Goal: Task Accomplishment & Management: Use online tool/utility

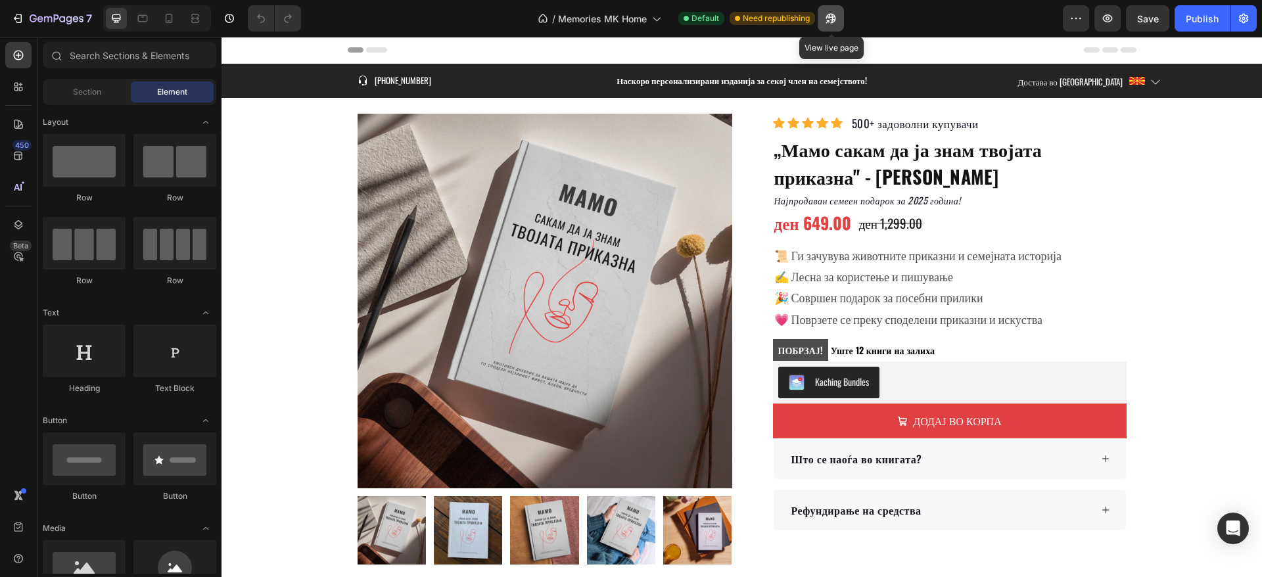
click at [840, 22] on button "button" at bounding box center [830, 18] width 26 height 26
click at [740, 262] on div "Product Images Row Icon Icon Icon Icon Icon Icon List Hoz 500+ задоволни купува…" at bounding box center [742, 339] width 789 height 451
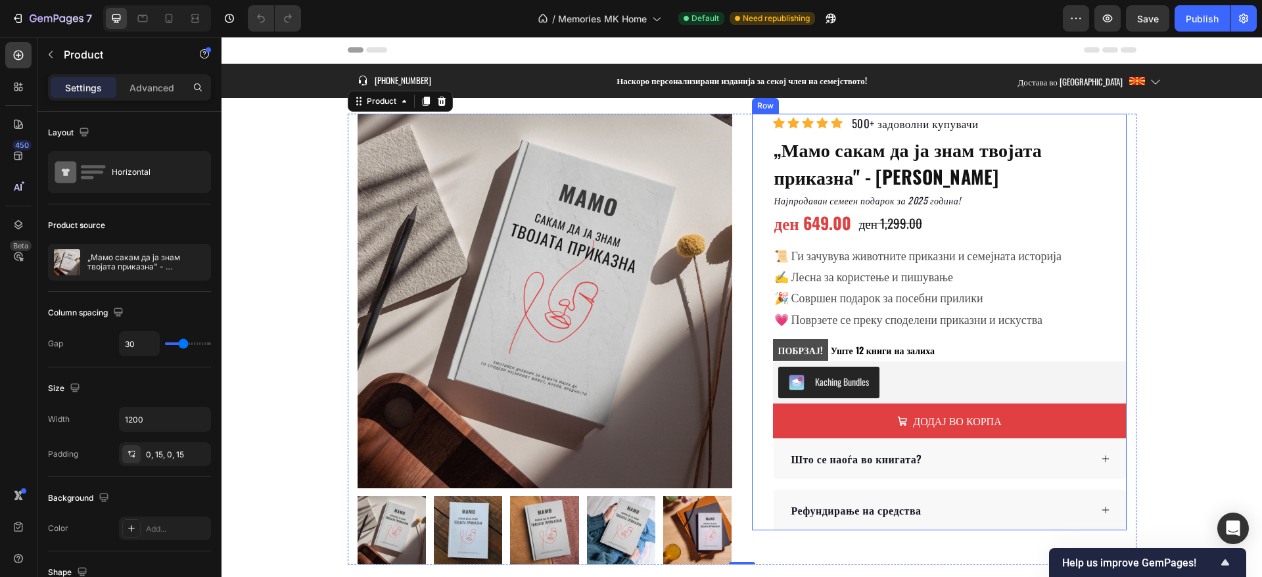
click at [752, 198] on div "Icon Icon Icon Icon Icon Icon List Hoz 500+ задоволни купувачи Text block Row „…" at bounding box center [939, 322] width 375 height 417
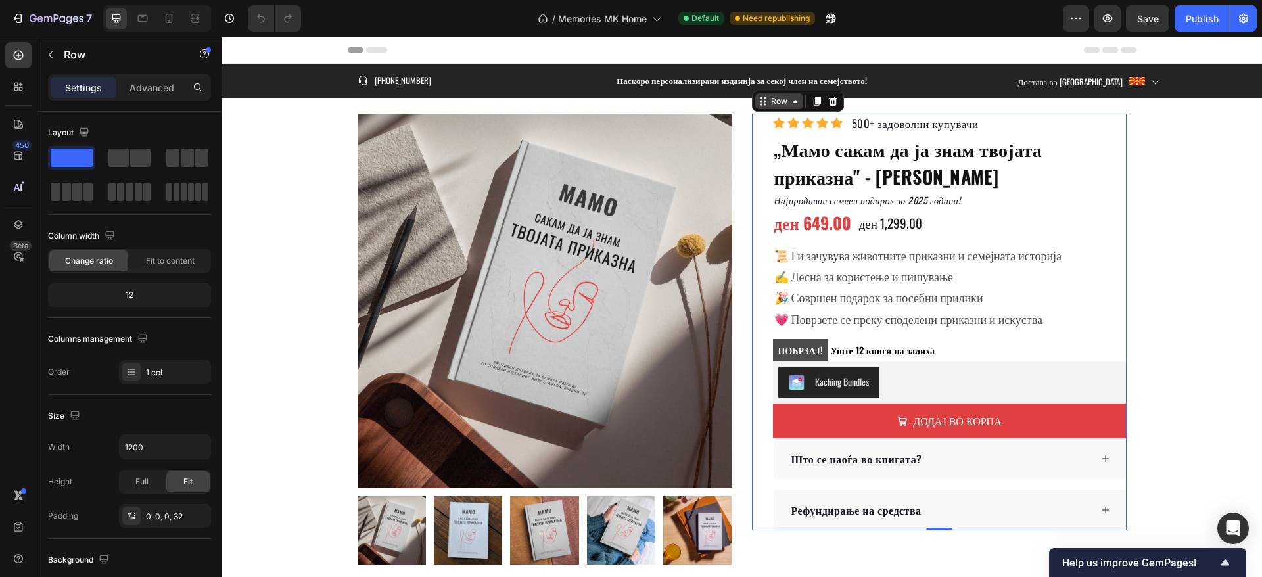
click at [790, 98] on icon at bounding box center [795, 101] width 11 height 11
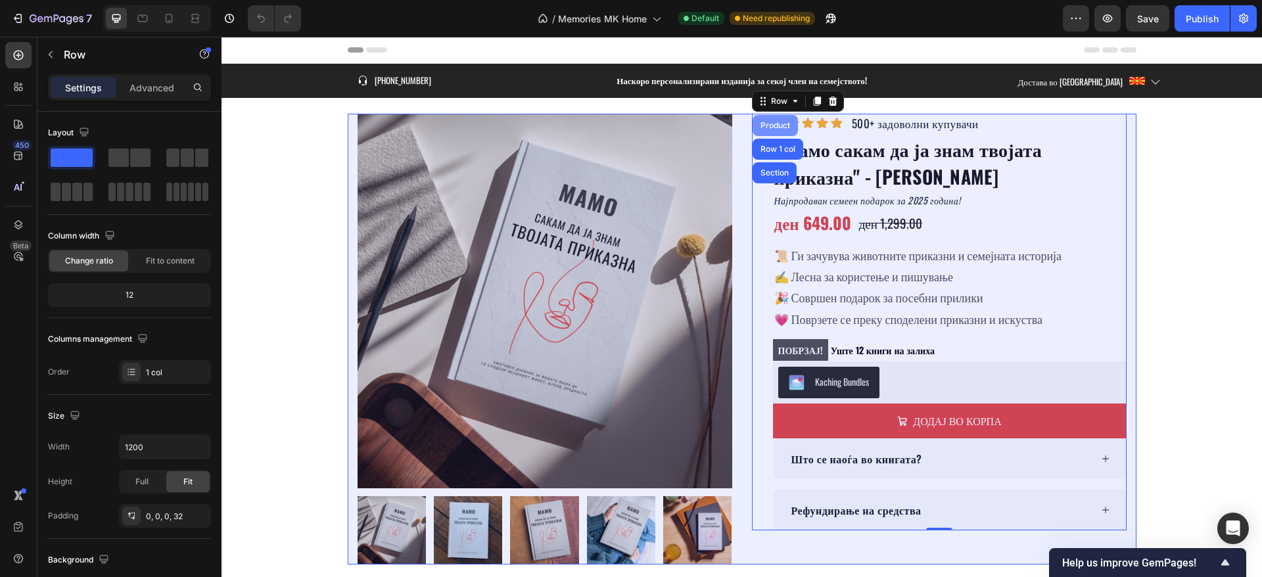
click at [783, 122] on div "Product" at bounding box center [775, 126] width 35 height 8
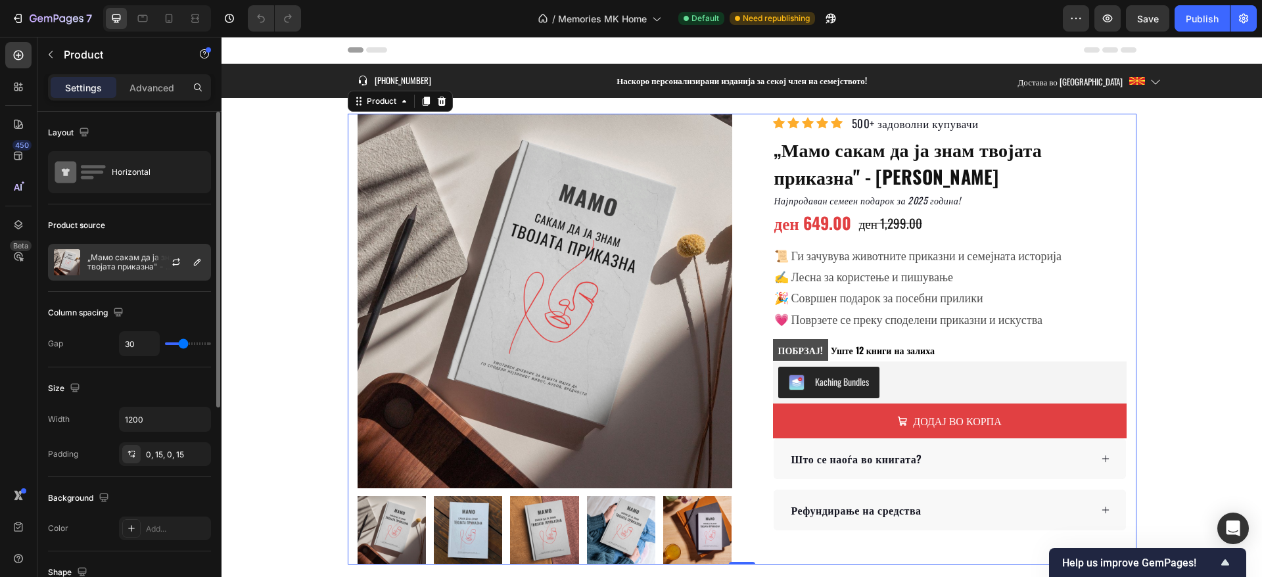
click at [130, 254] on p "„Мамо сакам да ја знам твојата приказна" - Емотивен Споменар" at bounding box center [146, 262] width 118 height 18
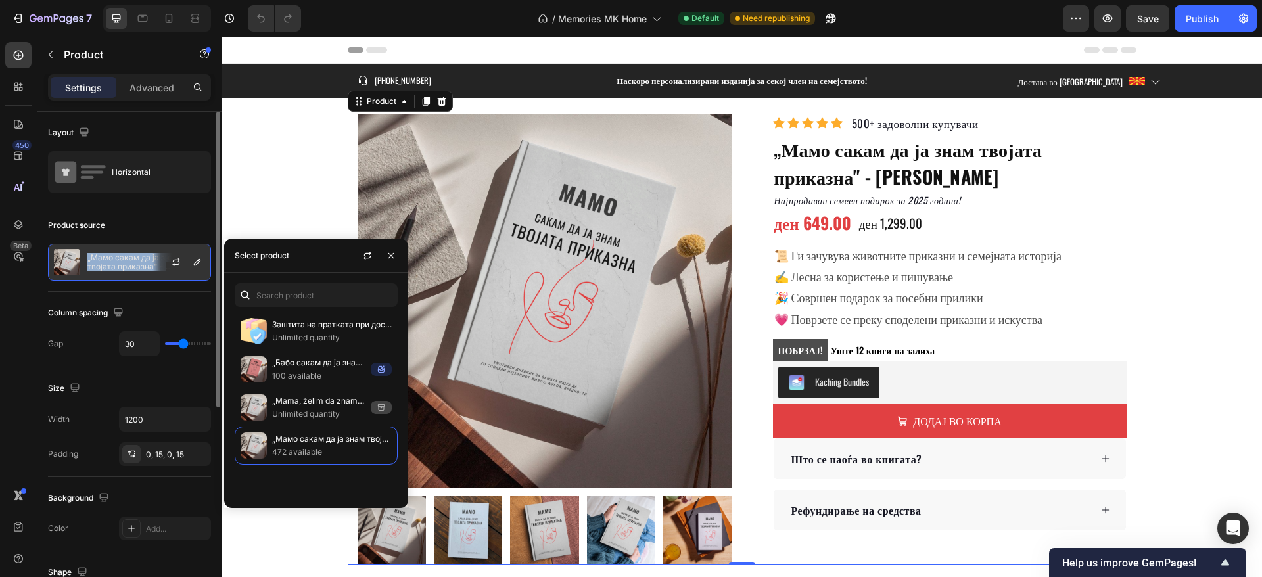
click at [130, 254] on p "„Мамо сакам да ја знам твојата приказна" - Емотивен Споменар" at bounding box center [146, 262] width 118 height 18
copy div "„Мамо сакам да ја знам твојата приказна" - Емотивен Споменар"
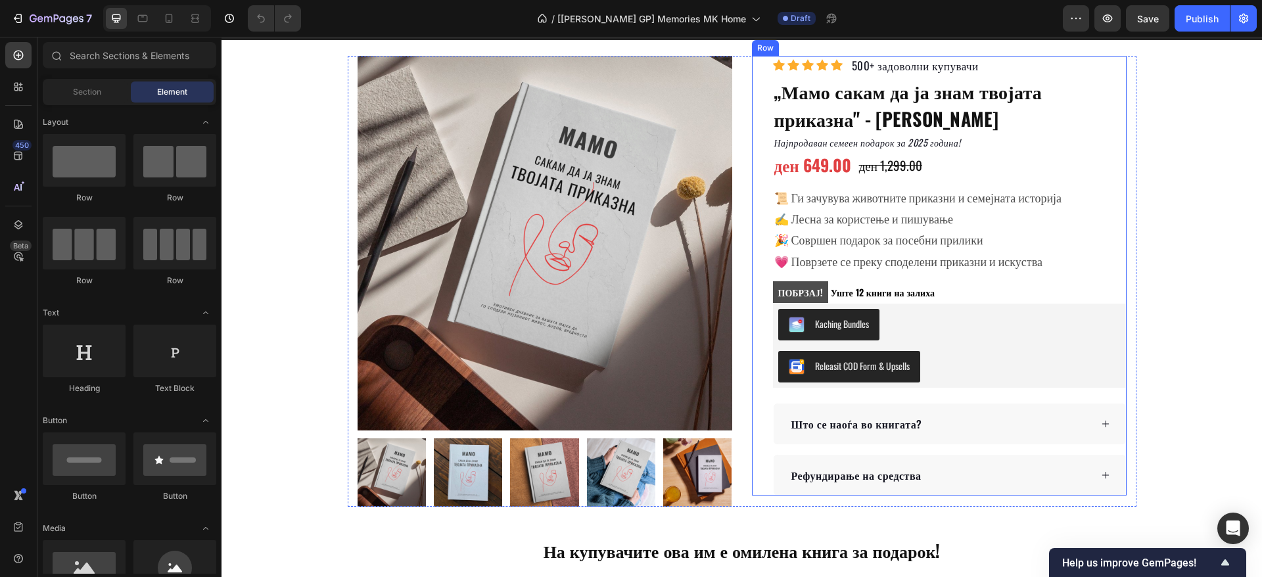
scroll to position [99, 0]
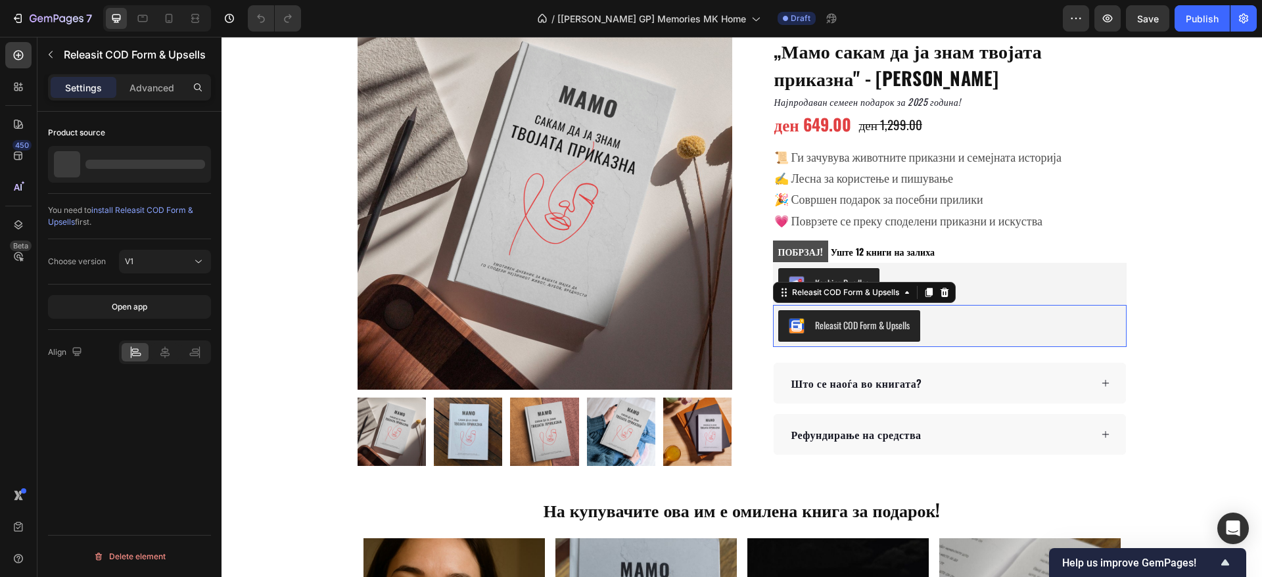
click at [968, 329] on div "Releasit COD Form & Upsells" at bounding box center [949, 326] width 343 height 32
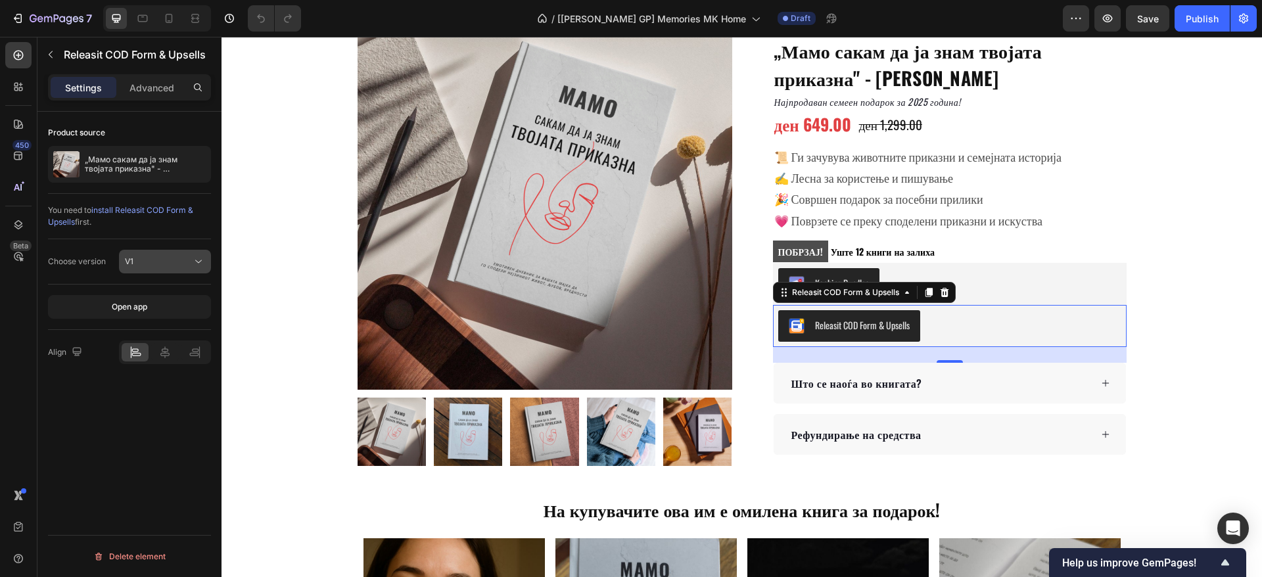
click at [141, 262] on div "V1" at bounding box center [158, 262] width 67 height 12
click at [152, 323] on p "V2" at bounding box center [162, 319] width 75 height 12
click at [183, 298] on button "Releasit button" at bounding box center [165, 307] width 92 height 24
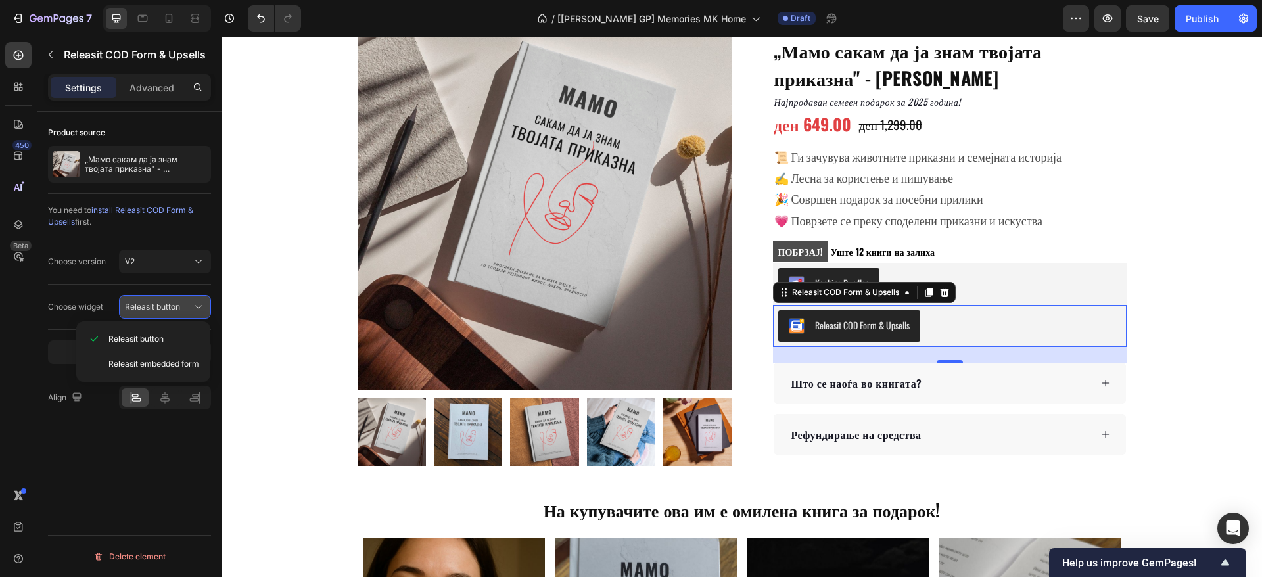
click at [183, 298] on button "Releasit button" at bounding box center [165, 307] width 92 height 24
click at [1208, 17] on div "Publish" at bounding box center [1201, 19] width 33 height 14
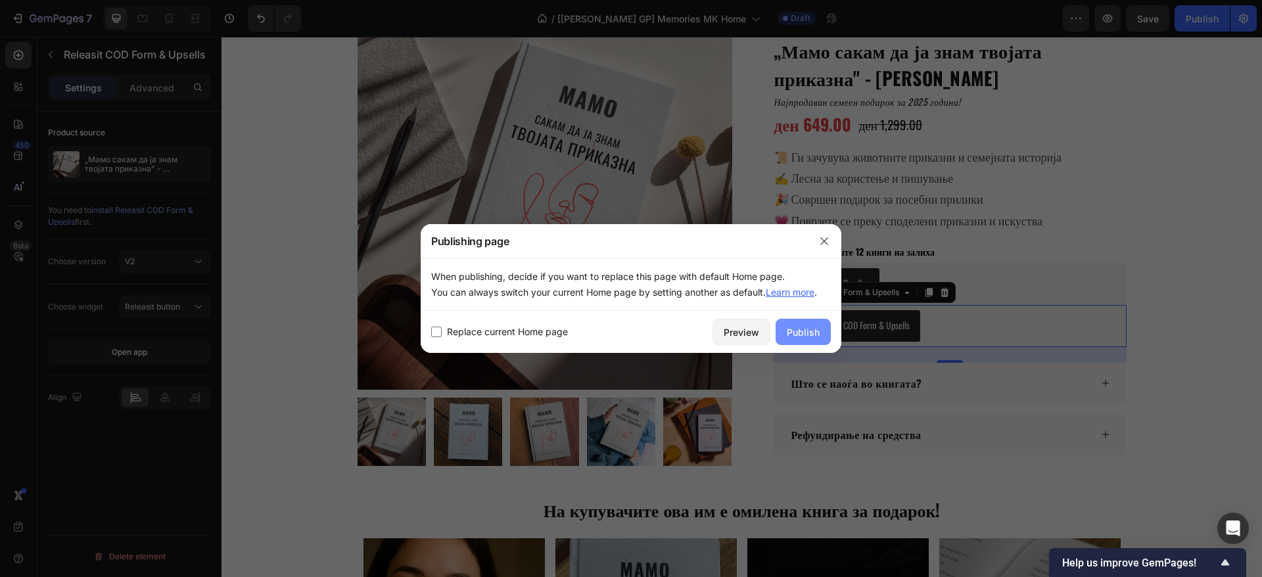
click at [792, 327] on div "Publish" at bounding box center [803, 332] width 33 height 14
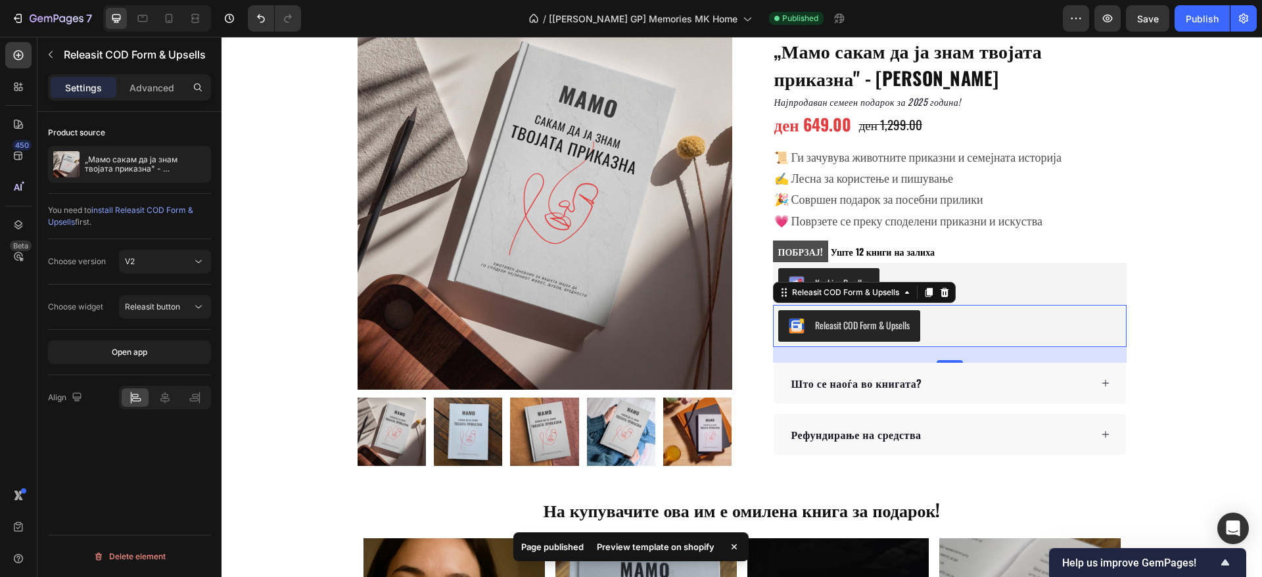
click at [658, 541] on div "Preview template on shopify" at bounding box center [655, 547] width 133 height 18
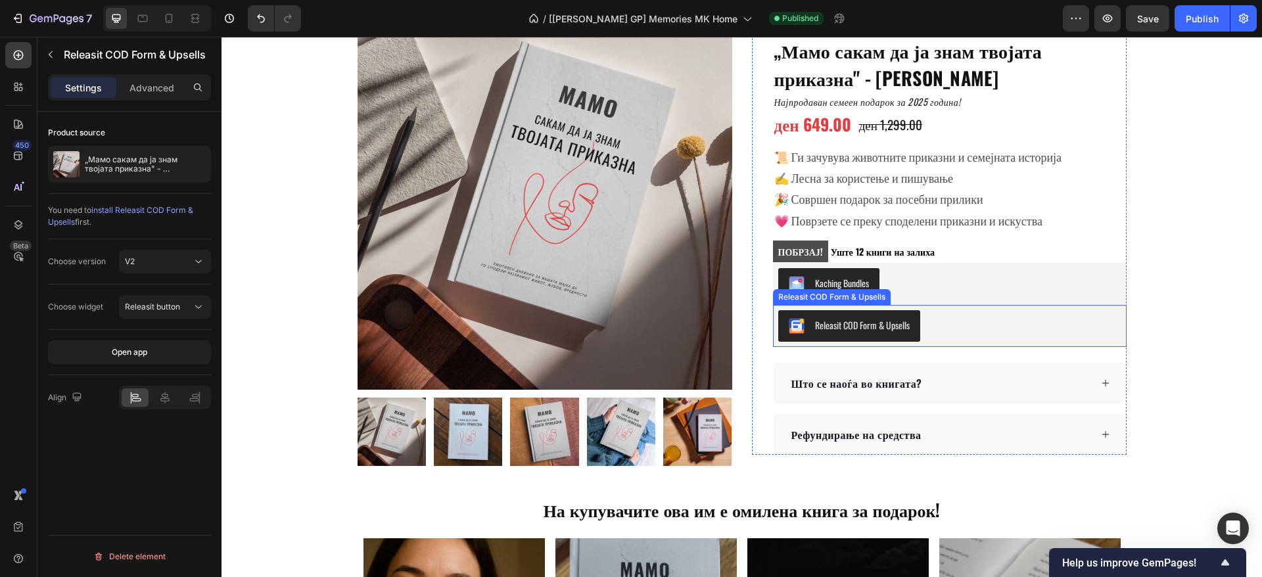
click at [983, 330] on div "Releasit COD Form & Upsells" at bounding box center [949, 326] width 343 height 32
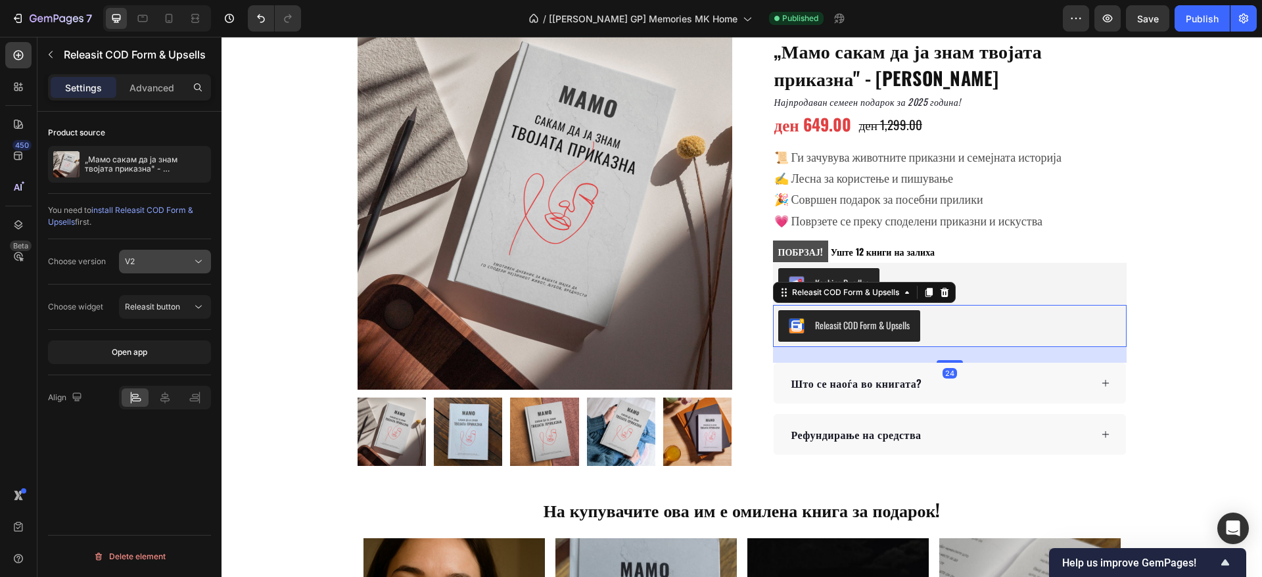
click at [172, 262] on div "V2" at bounding box center [158, 262] width 67 height 12
click at [168, 293] on p "V1" at bounding box center [162, 294] width 75 height 12
click at [1211, 18] on div "Publish" at bounding box center [1201, 19] width 33 height 14
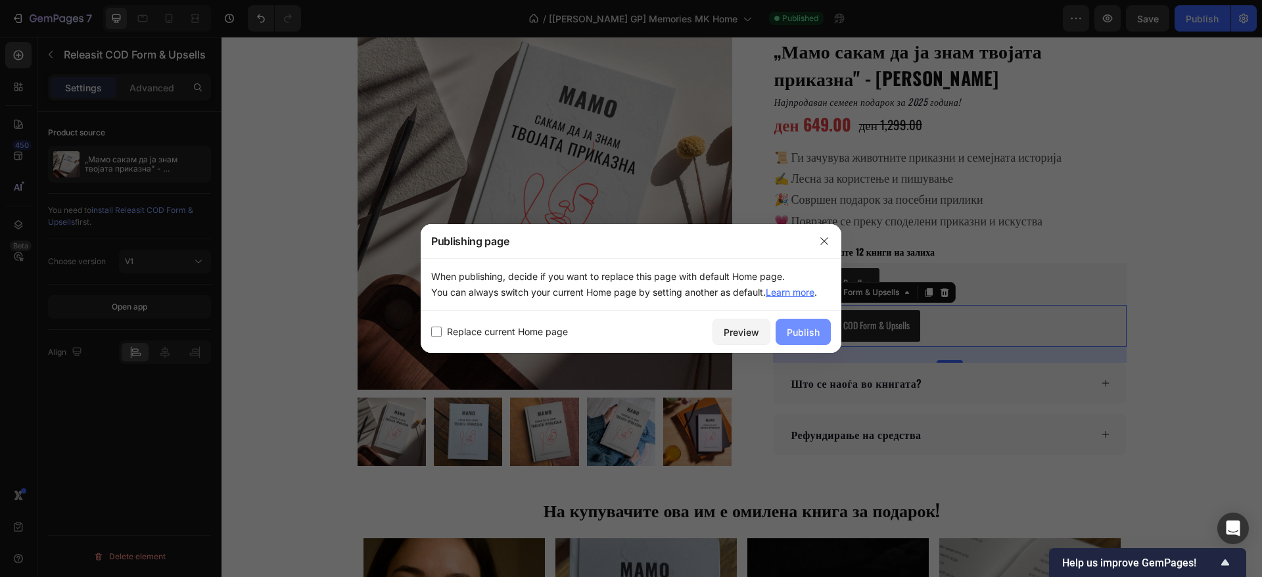
click at [798, 333] on div "Publish" at bounding box center [803, 332] width 33 height 14
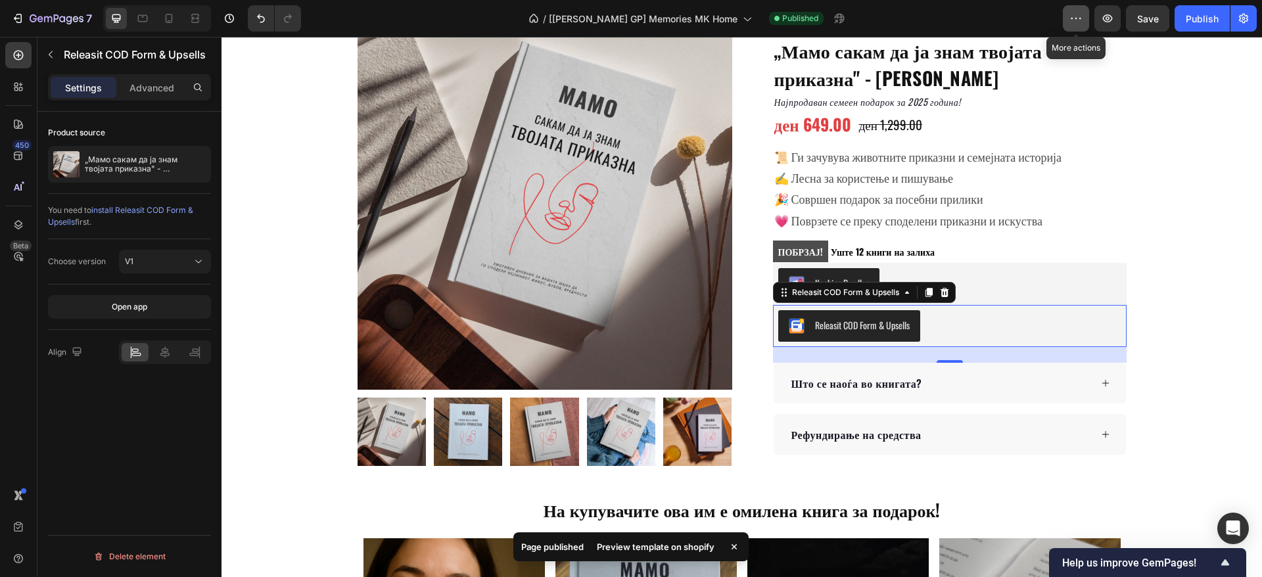
click at [1076, 14] on icon "button" at bounding box center [1075, 18] width 13 height 13
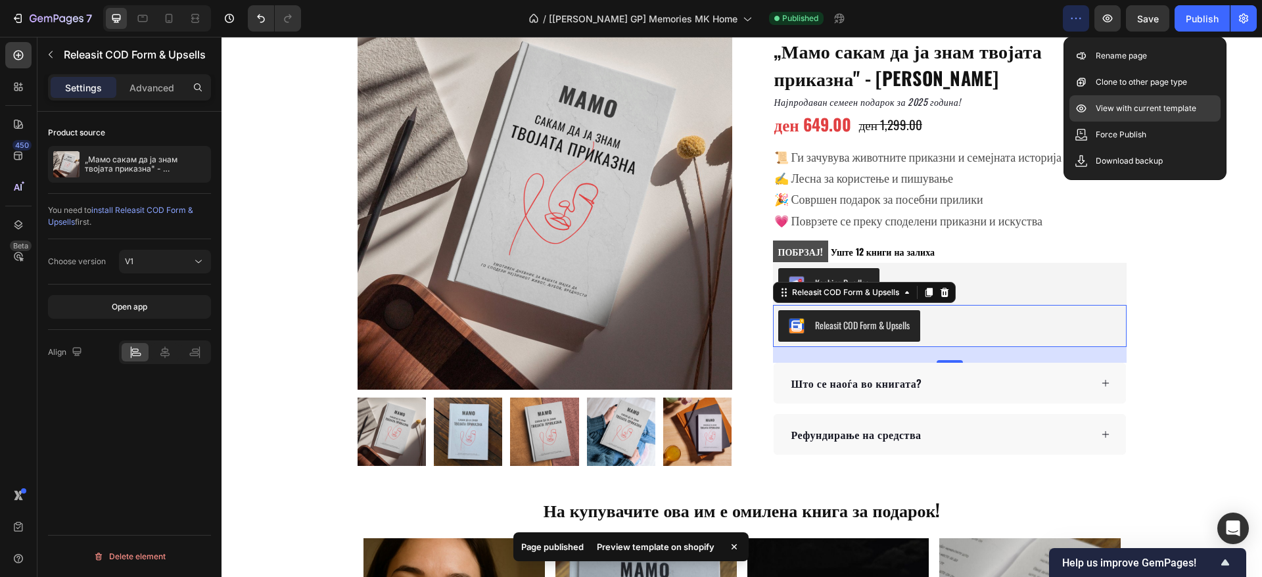
click at [1101, 102] on p "View with current template" at bounding box center [1145, 108] width 101 height 13
